Goal: Transaction & Acquisition: Purchase product/service

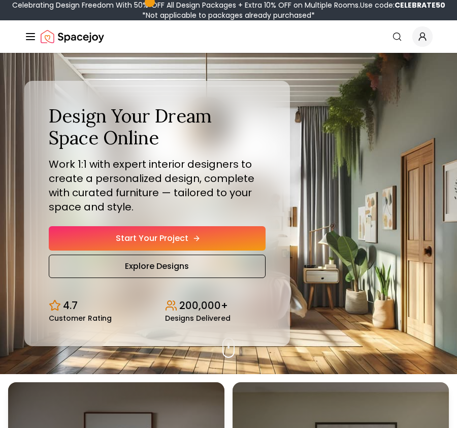
click at [173, 241] on link "Start Your Project" at bounding box center [157, 238] width 217 height 24
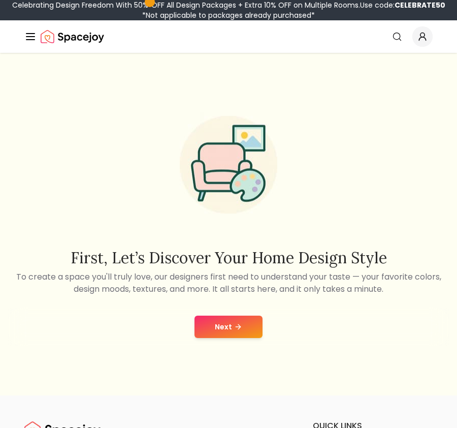
click at [231, 329] on button "Next" at bounding box center [228, 326] width 68 height 22
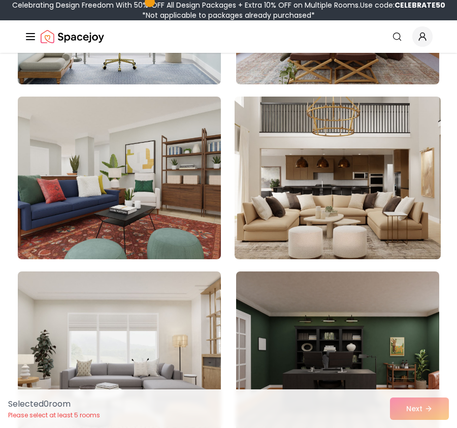
scroll to position [833, 0]
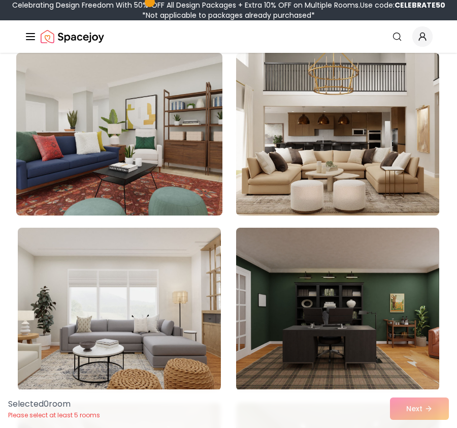
click at [126, 126] on img at bounding box center [119, 134] width 213 height 171
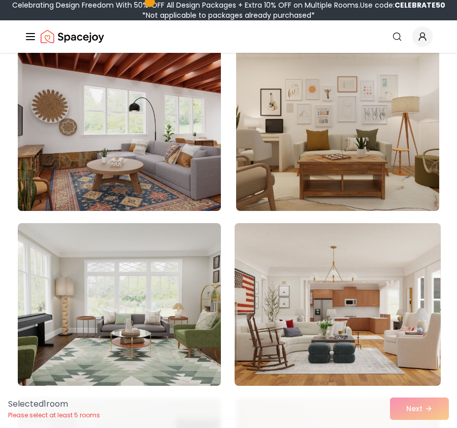
scroll to position [1383, 0]
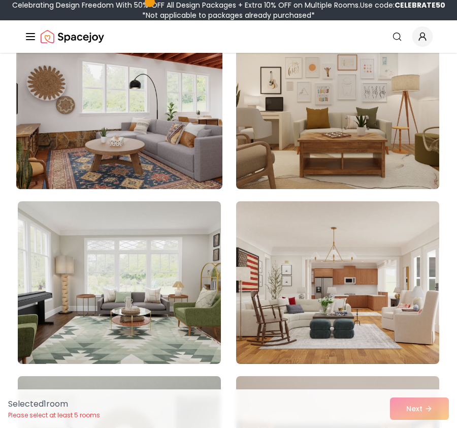
click at [146, 173] on img at bounding box center [119, 107] width 213 height 171
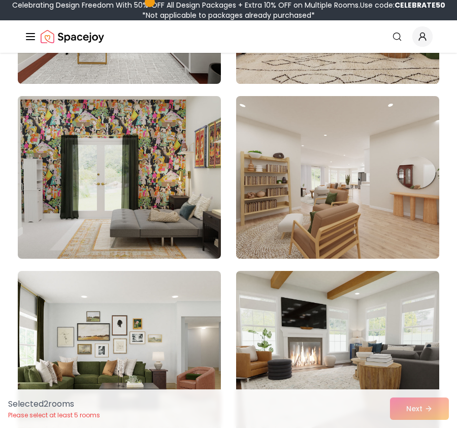
scroll to position [2713, 0]
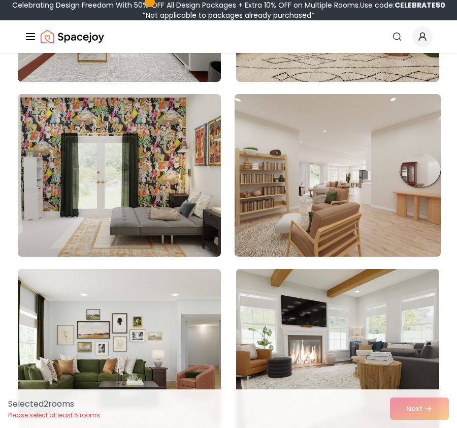
click at [365, 222] on img at bounding box center [337, 175] width 213 height 171
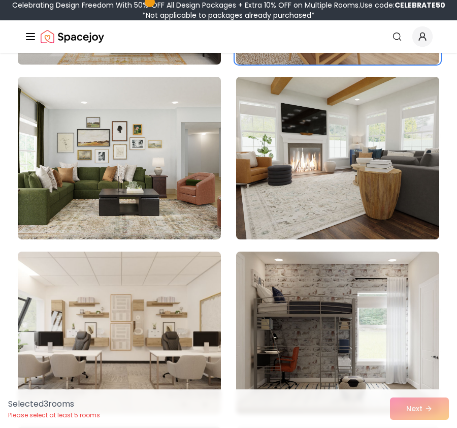
scroll to position [2907, 0]
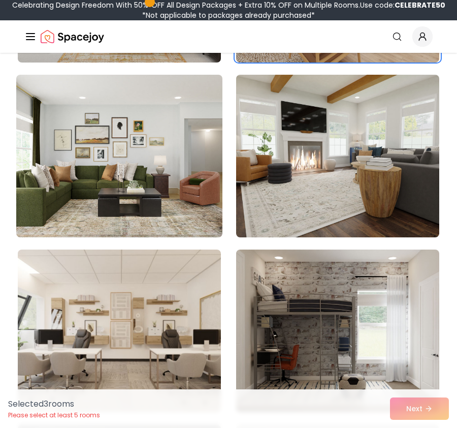
click at [154, 185] on img at bounding box center [119, 156] width 213 height 171
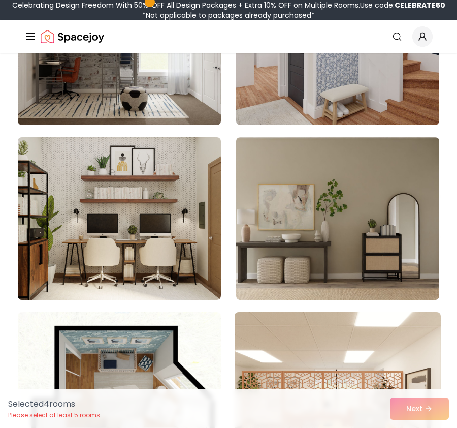
scroll to position [3554, 0]
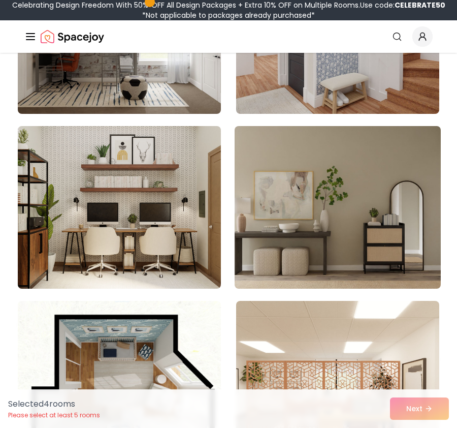
click at [351, 245] on img at bounding box center [337, 207] width 213 height 171
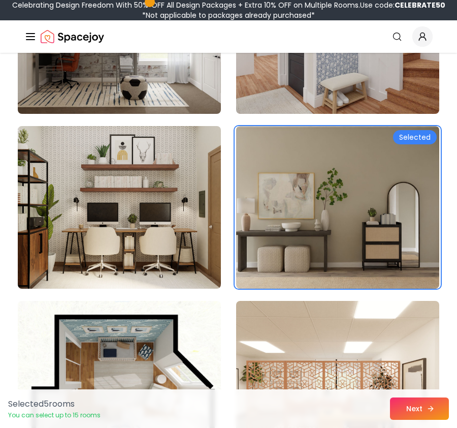
click at [434, 414] on button "Next" at bounding box center [419, 408] width 59 height 22
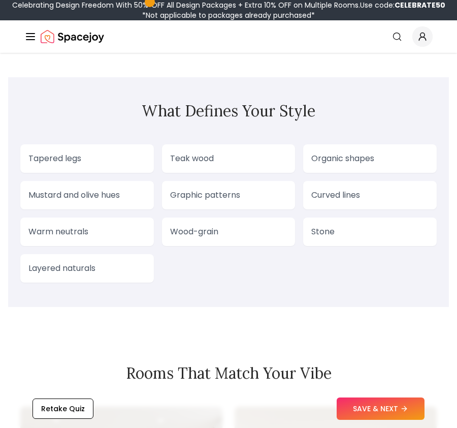
scroll to position [1100, 0]
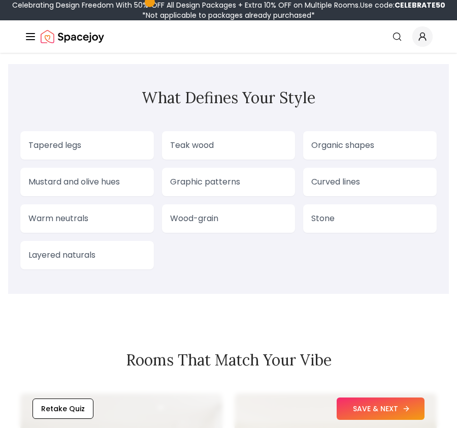
click at [399, 407] on button "SAVE & NEXT" at bounding box center [381, 408] width 88 height 22
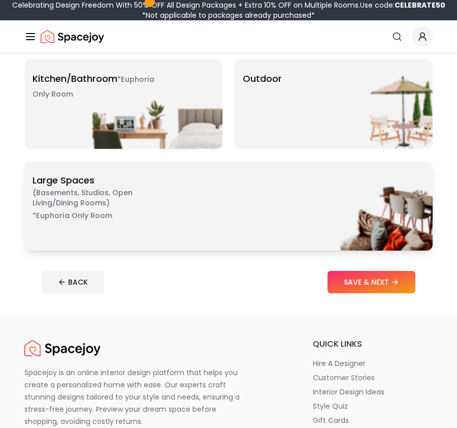
scroll to position [386, 0]
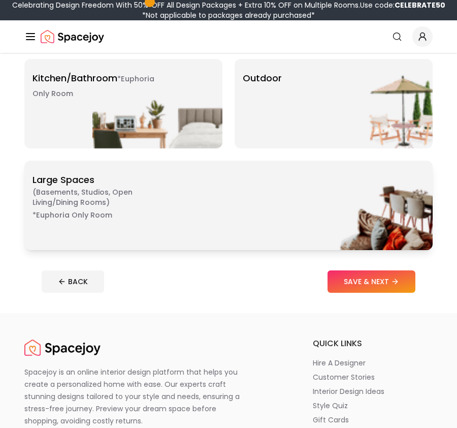
click at [290, 226] on div "*Euphoria Only Room Large Spaces ( Basements, Studios, Open living/dining rooms…" at bounding box center [228, 204] width 408 height 89
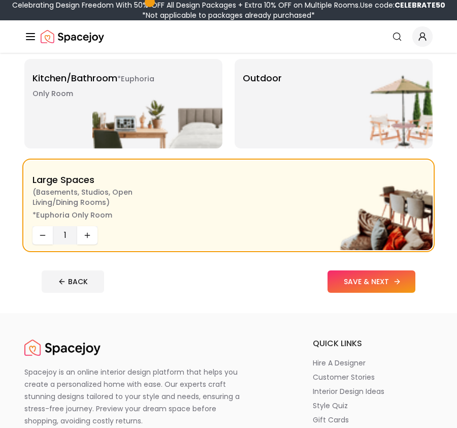
click at [390, 284] on button "SAVE & NEXT" at bounding box center [372, 281] width 88 height 22
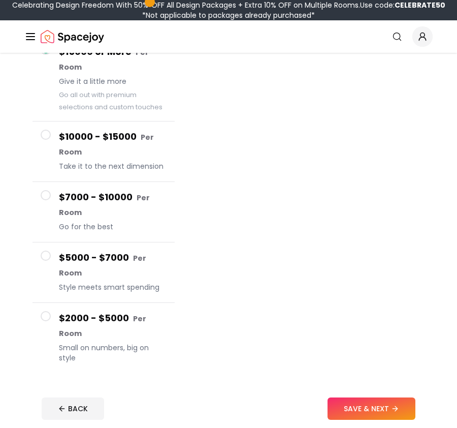
scroll to position [129, 0]
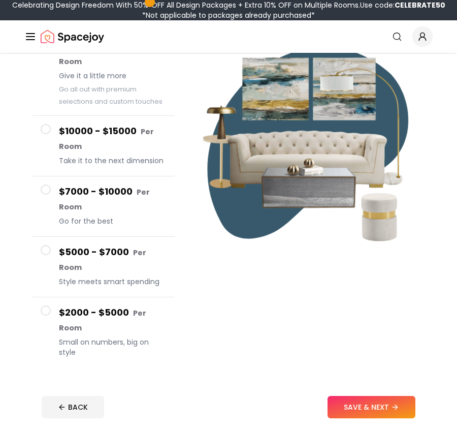
drag, startPoint x: 48, startPoint y: 296, endPoint x: 69, endPoint y: 300, distance: 21.1
click at [48, 305] on span at bounding box center [46, 310] width 10 height 10
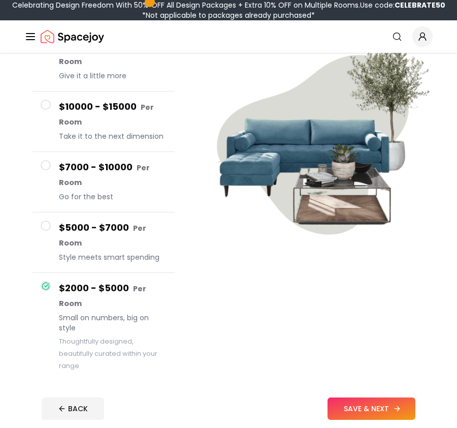
click at [391, 397] on button "SAVE & NEXT" at bounding box center [372, 408] width 88 height 22
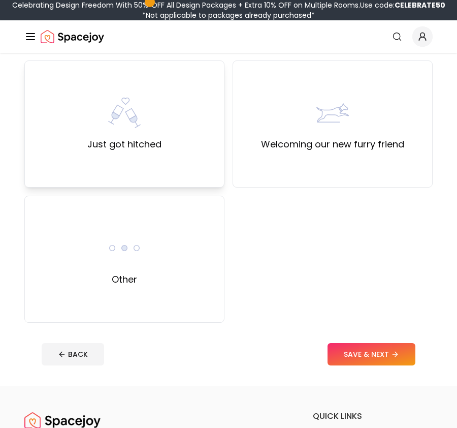
scroll to position [617, 0]
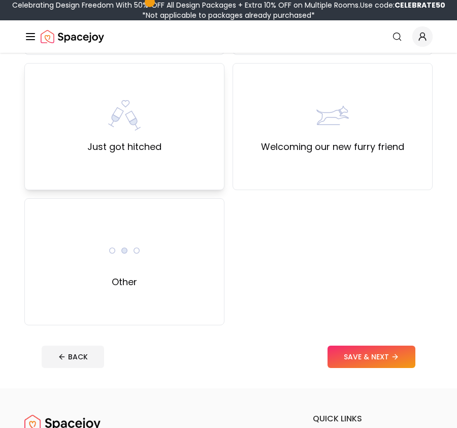
drag, startPoint x: 144, startPoint y: 142, endPoint x: 150, endPoint y: 145, distance: 7.3
click at [144, 142] on label "Just got hitched" at bounding box center [124, 147] width 74 height 14
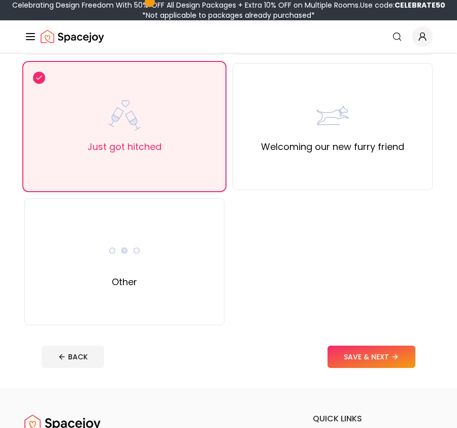
click at [386, 353] on button "SAVE & NEXT" at bounding box center [372, 356] width 88 height 22
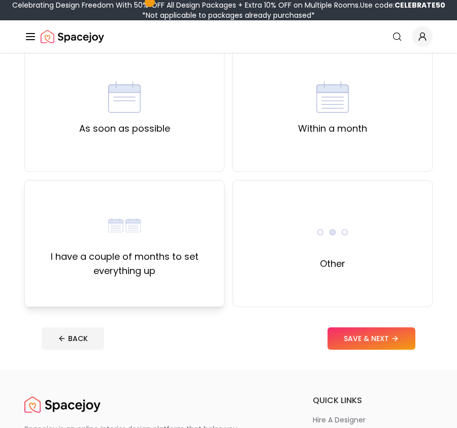
scroll to position [97, 0]
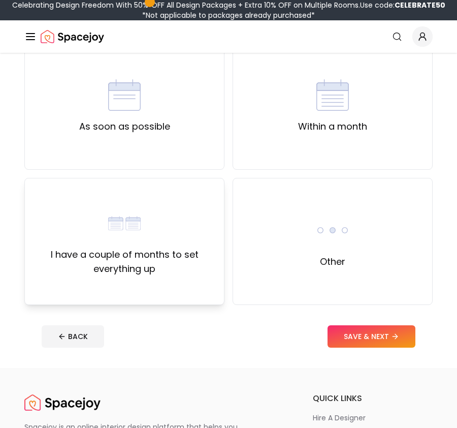
click at [174, 237] on div "I have a couple of months to set everything up" at bounding box center [124, 241] width 183 height 69
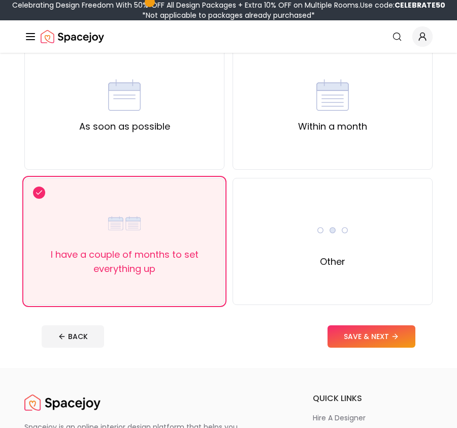
click at [350, 345] on button "SAVE & NEXT" at bounding box center [372, 336] width 88 height 22
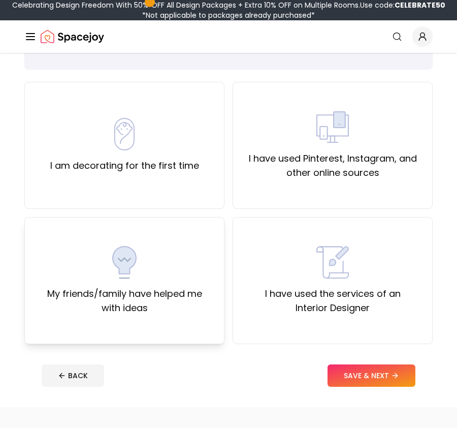
scroll to position [60, 0]
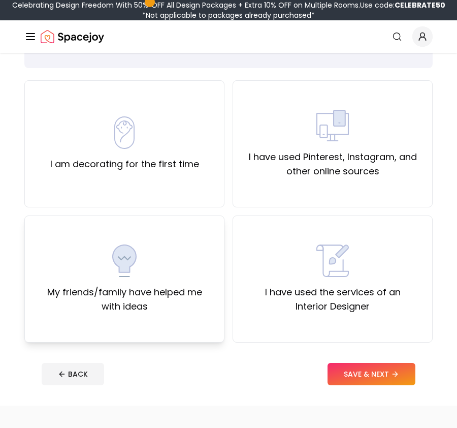
drag, startPoint x: 152, startPoint y: 155, endPoint x: 211, endPoint y: 289, distance: 146.0
click at [152, 156] on div "I am decorating for the first time" at bounding box center [124, 143] width 149 height 55
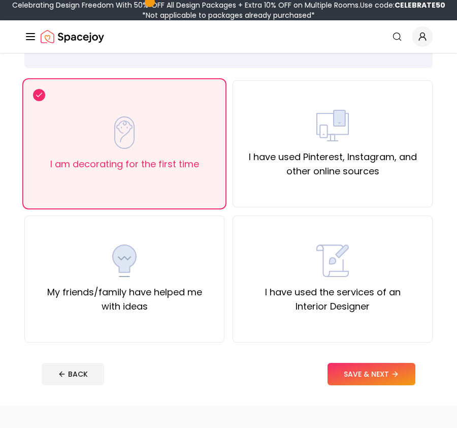
click at [377, 370] on button "SAVE & NEXT" at bounding box center [372, 374] width 88 height 22
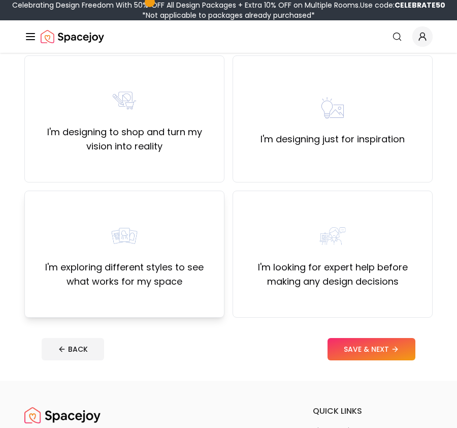
scroll to position [91, 0]
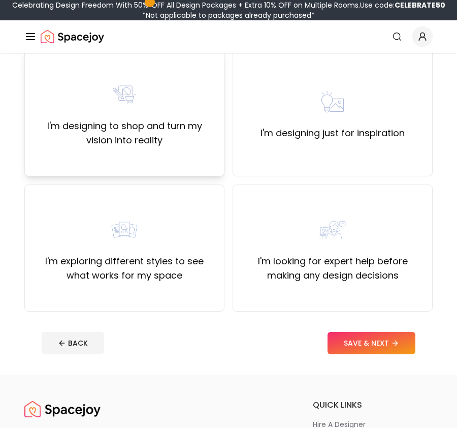
click at [166, 131] on label "I'm designing to shop and turn my vision into reality" at bounding box center [124, 133] width 183 height 28
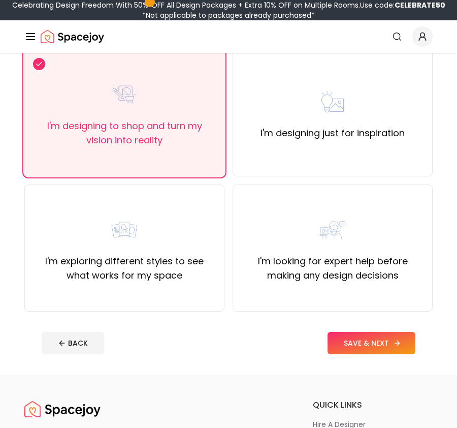
click at [370, 347] on button "SAVE & NEXT" at bounding box center [372, 343] width 88 height 22
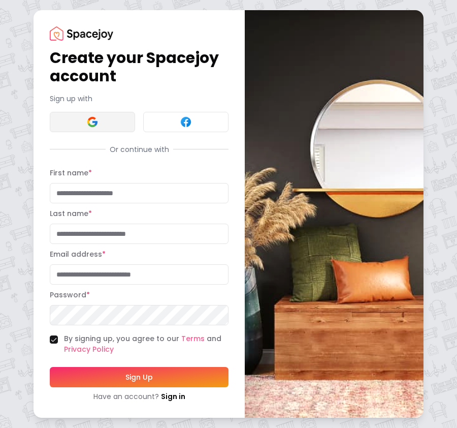
click at [105, 120] on button at bounding box center [92, 122] width 85 height 20
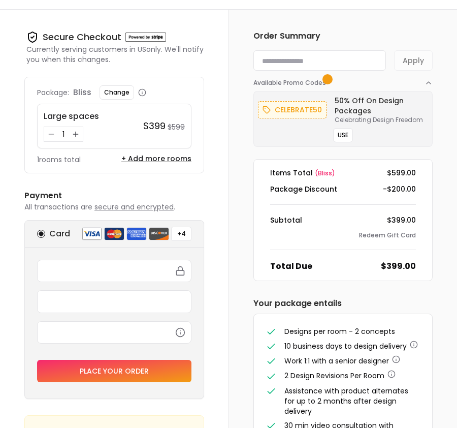
scroll to position [25, 0]
